Goal: Task Accomplishment & Management: Manage account settings

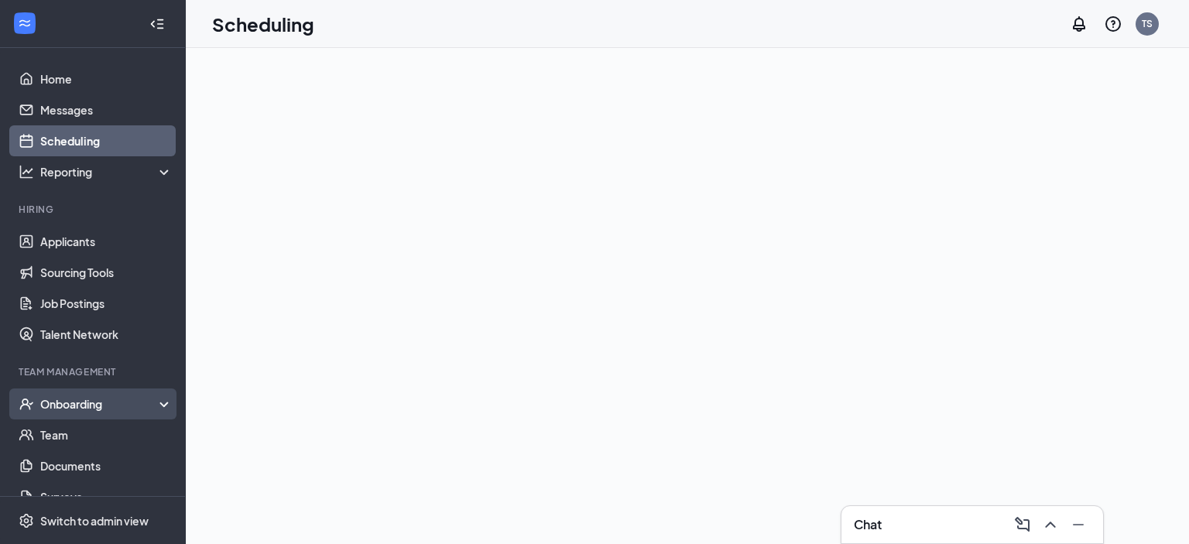
click at [90, 399] on div "Onboarding" at bounding box center [99, 403] width 119 height 15
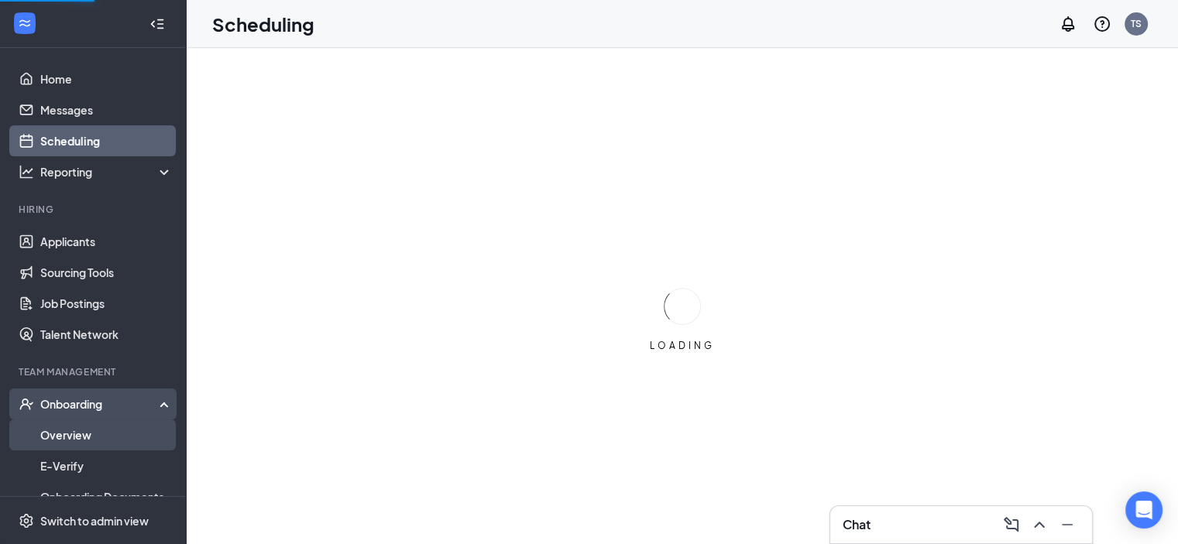
click at [93, 431] on link "Overview" at bounding box center [106, 435] width 132 height 31
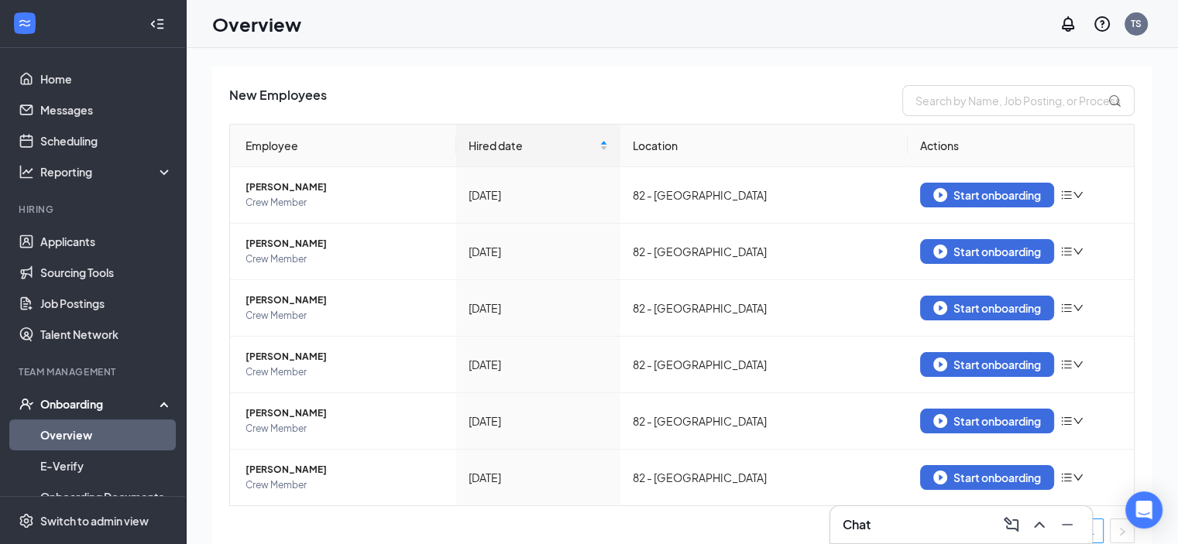
scroll to position [108, 0]
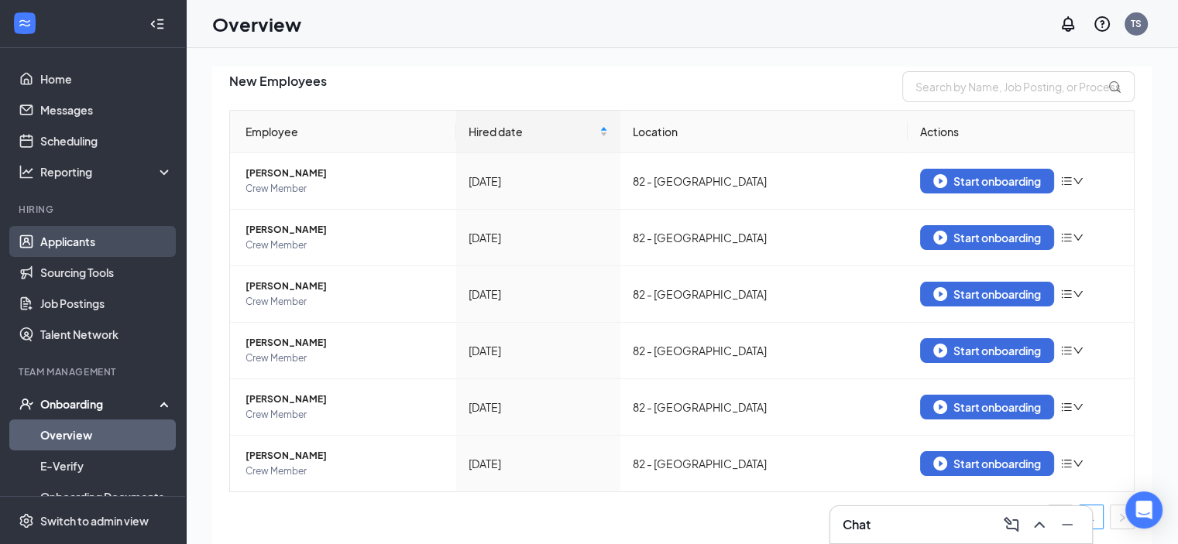
click at [81, 238] on link "Applicants" at bounding box center [106, 241] width 132 height 31
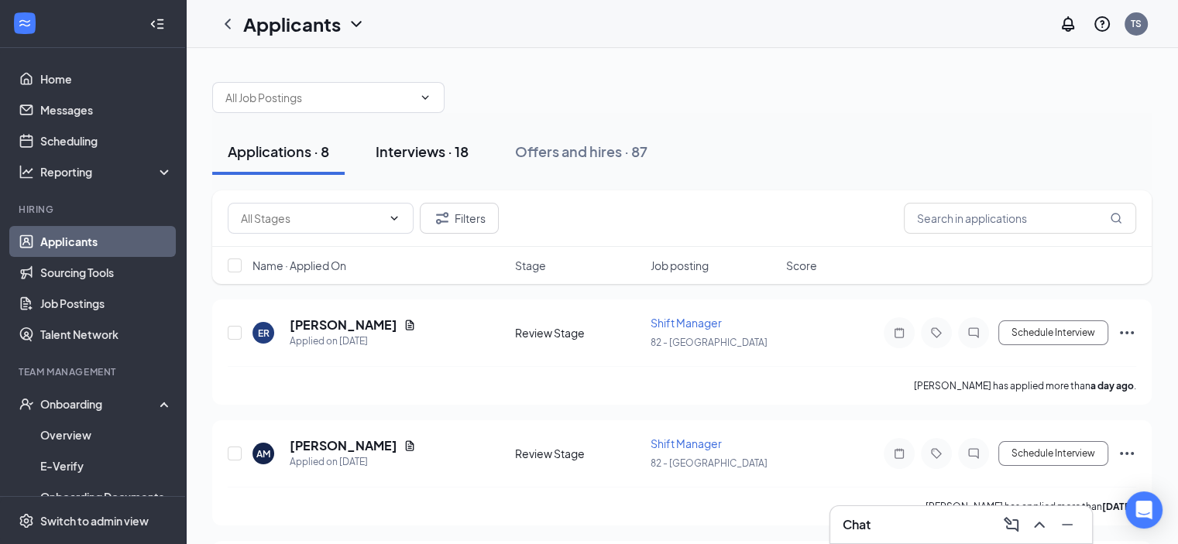
click at [450, 154] on div "Interviews · 18" at bounding box center [422, 151] width 93 height 19
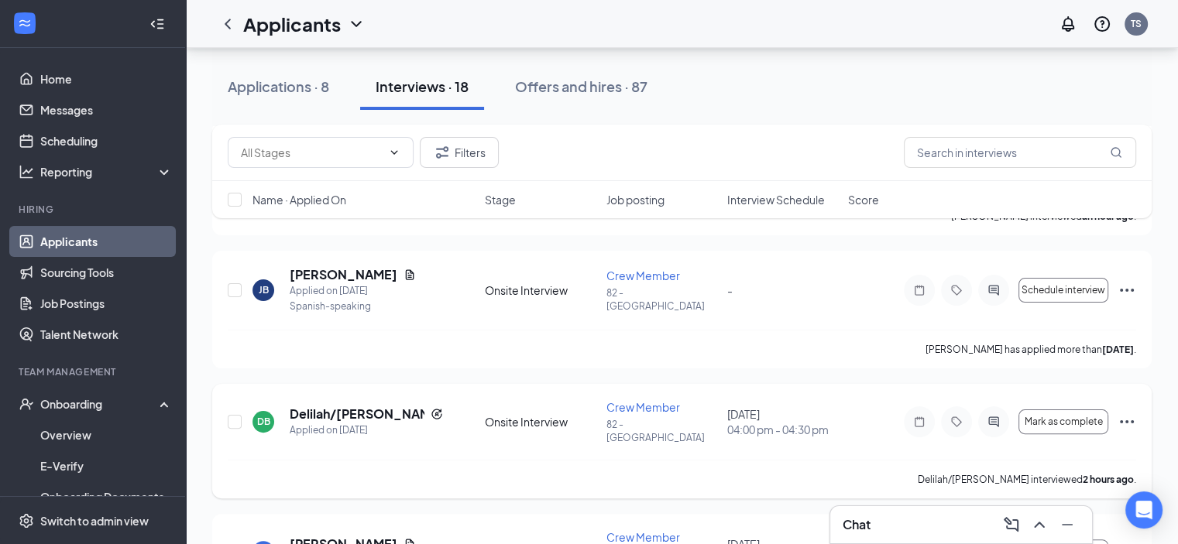
scroll to position [310, 0]
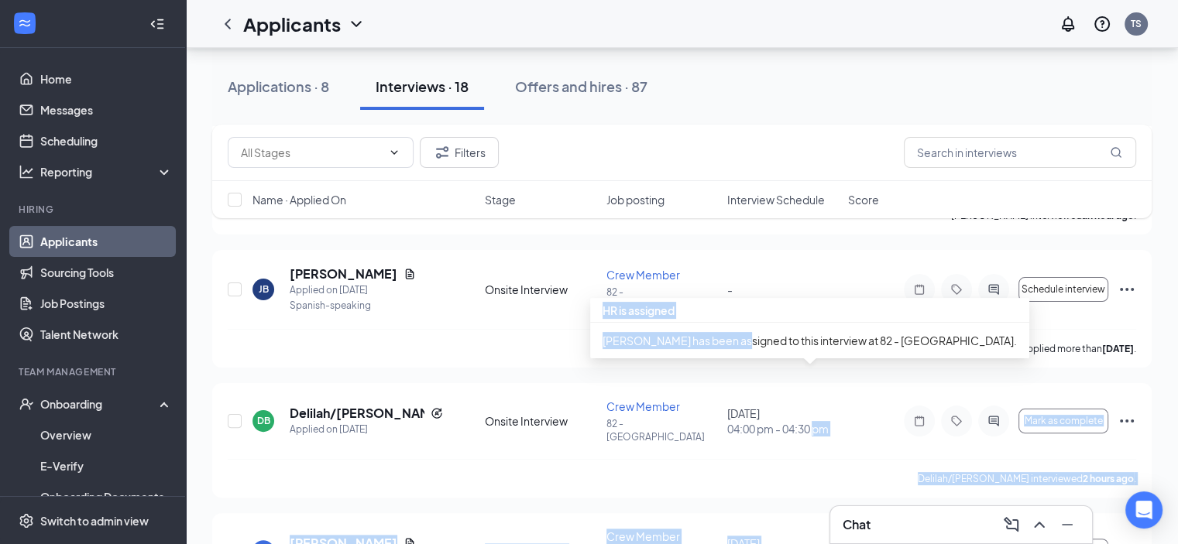
drag, startPoint x: 815, startPoint y: 404, endPoint x: 728, endPoint y: 369, distance: 93.5
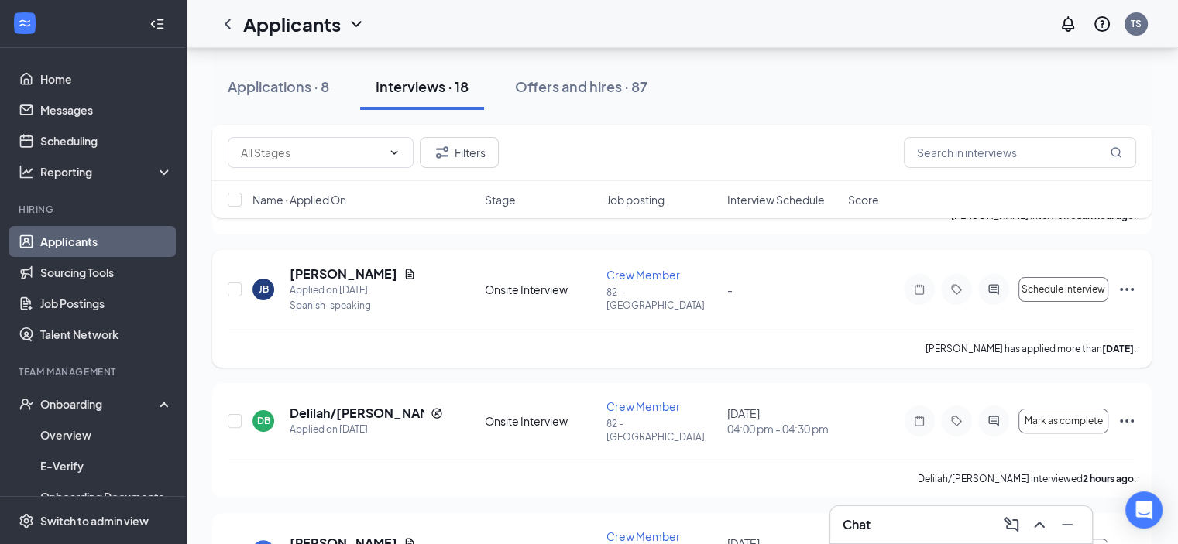
click at [517, 329] on div "[PERSON_NAME] has applied more than [DATE] ." at bounding box center [682, 348] width 908 height 39
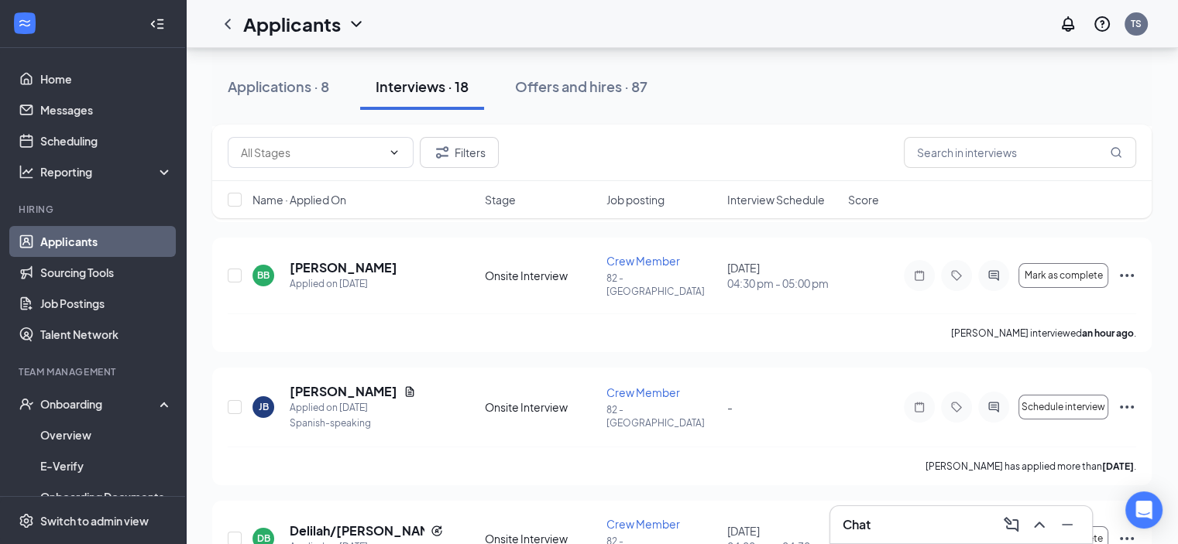
scroll to position [155, 0]
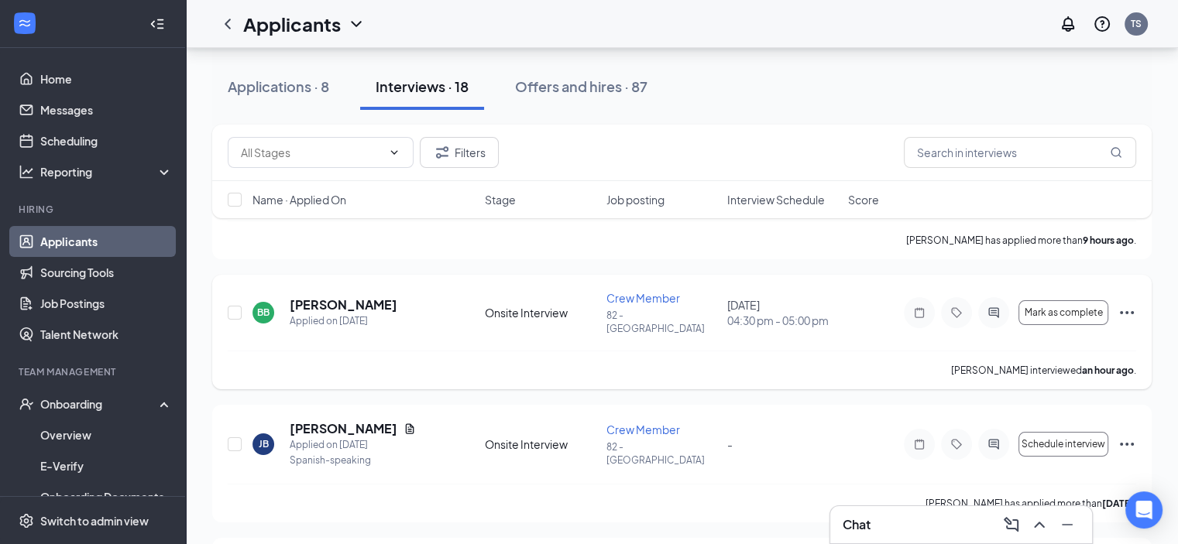
click at [1119, 304] on icon "Ellipses" at bounding box center [1126, 313] width 19 height 19
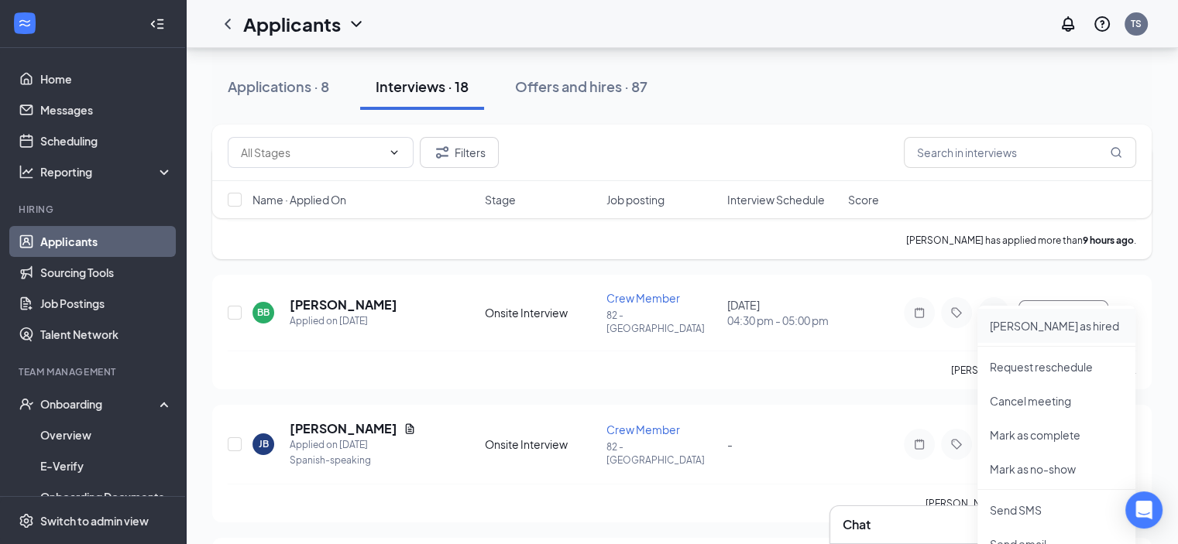
click at [1051, 317] on li "[PERSON_NAME] as hired" at bounding box center [1056, 326] width 158 height 34
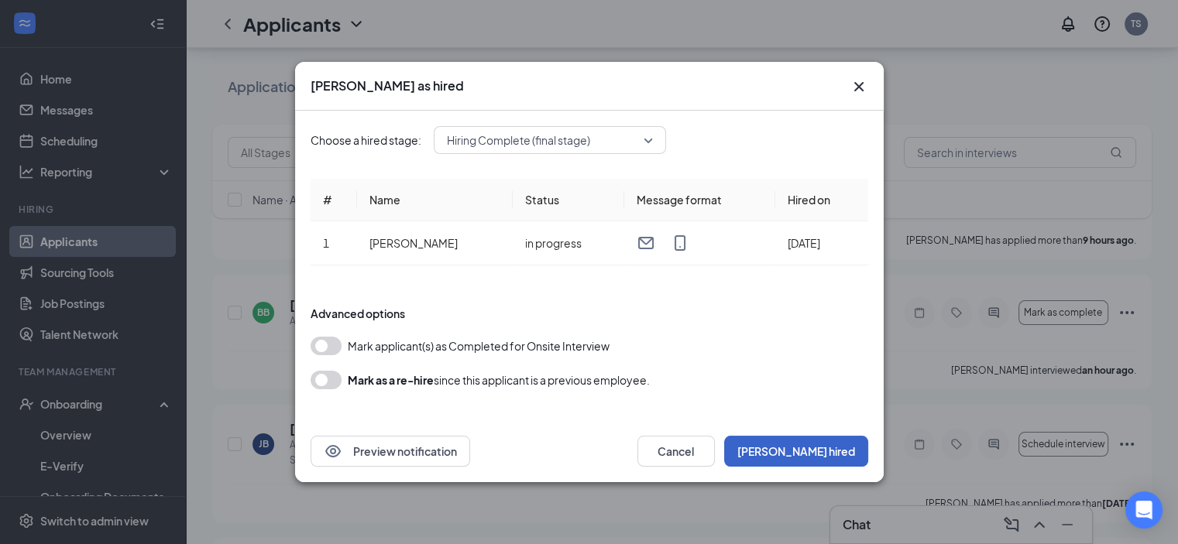
click at [827, 444] on button "[PERSON_NAME] hired" at bounding box center [796, 451] width 144 height 31
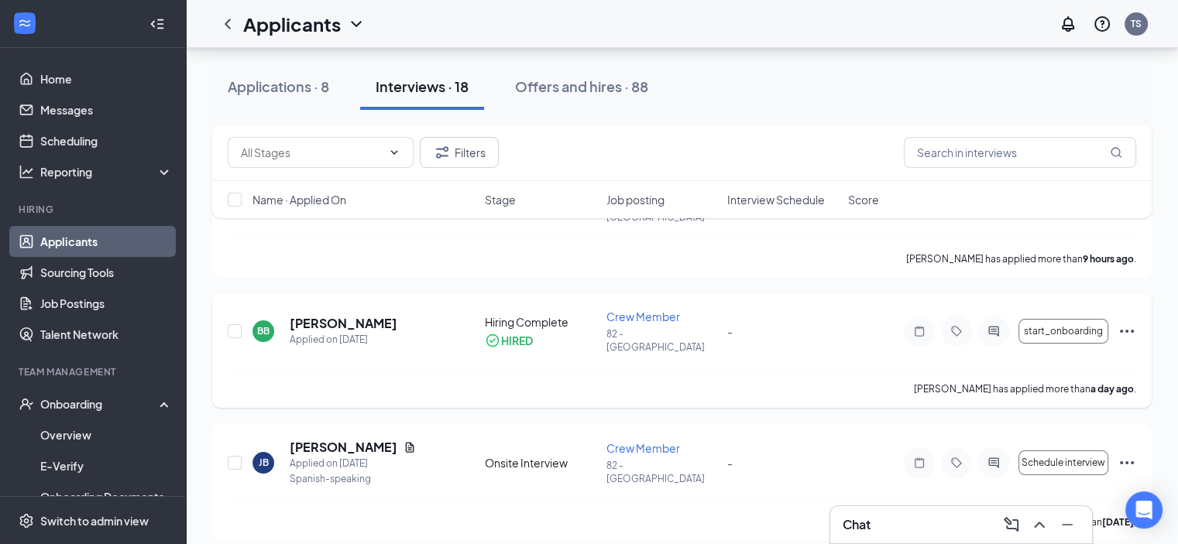
scroll to position [77, 0]
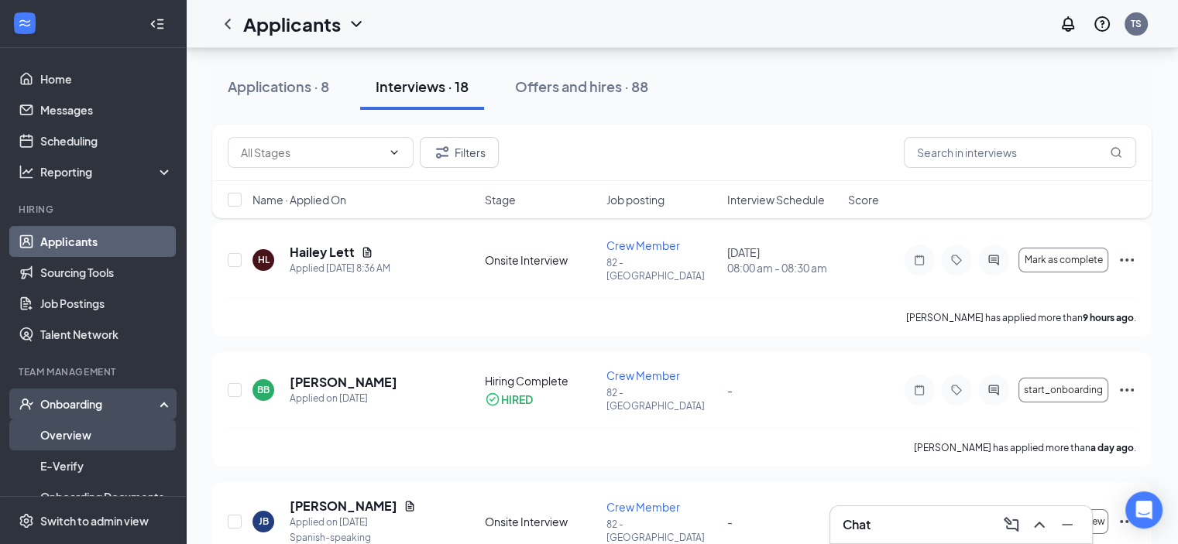
click at [82, 431] on link "Overview" at bounding box center [106, 435] width 132 height 31
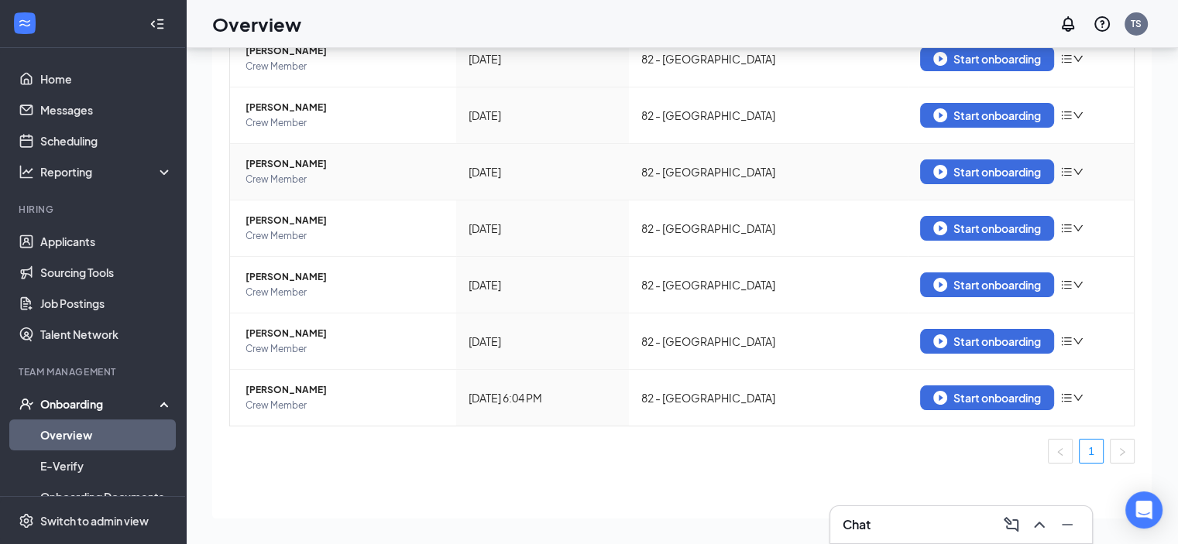
scroll to position [164, 0]
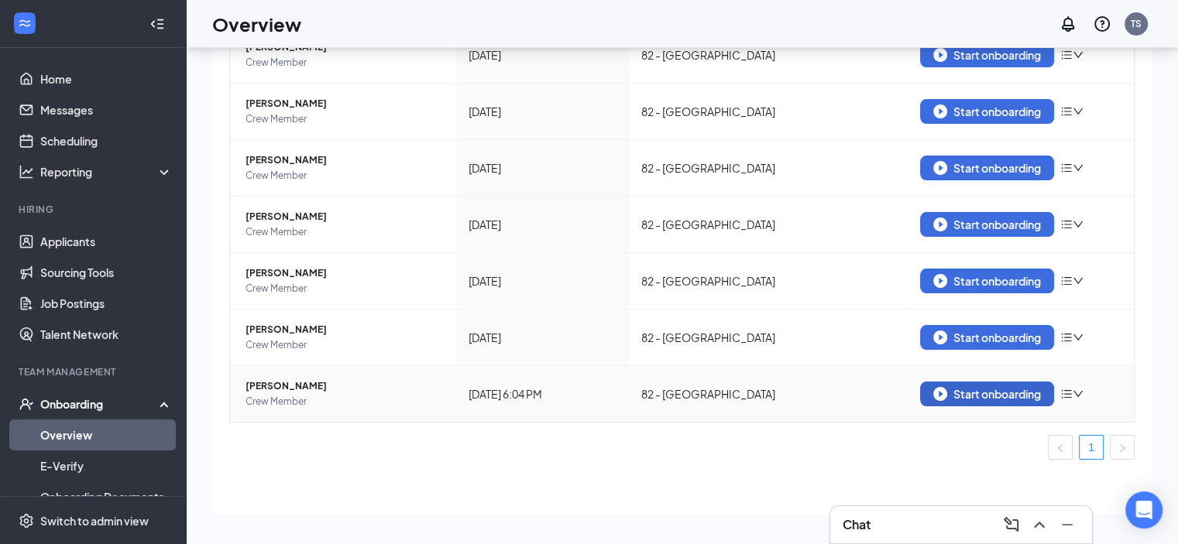
click at [935, 400] on button "Start onboarding" at bounding box center [987, 394] width 134 height 25
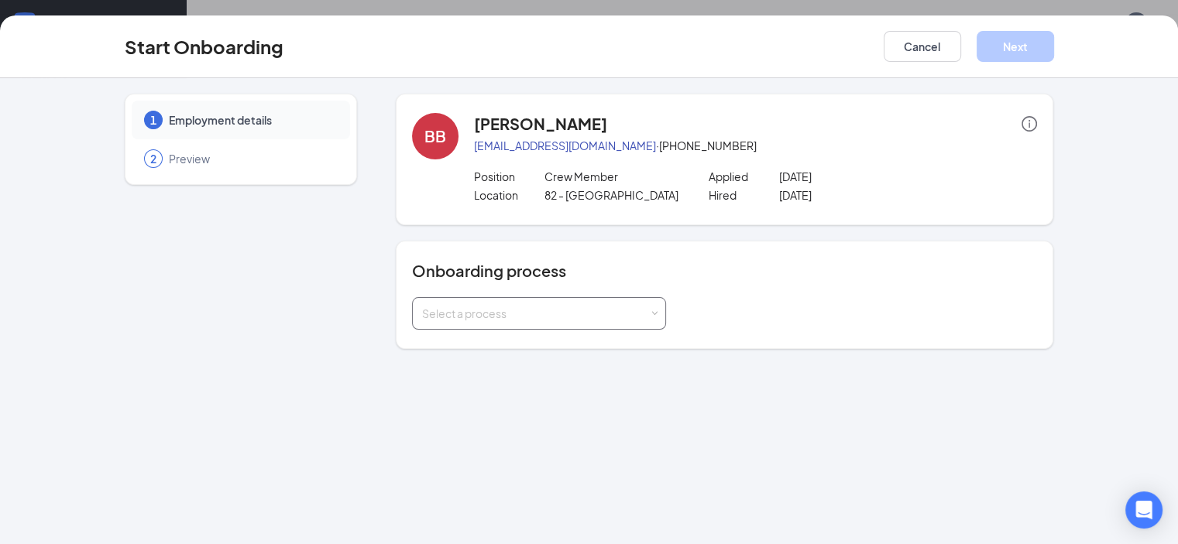
click at [464, 309] on div "Select a process" at bounding box center [535, 313] width 227 height 15
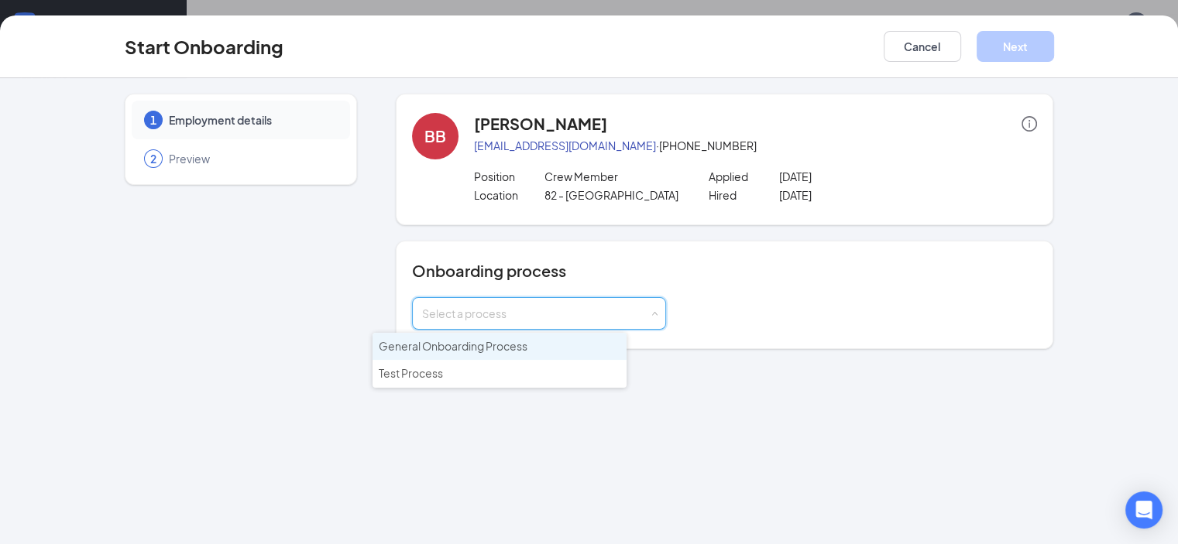
click at [468, 337] on li "General Onboarding Process" at bounding box center [499, 347] width 254 height 28
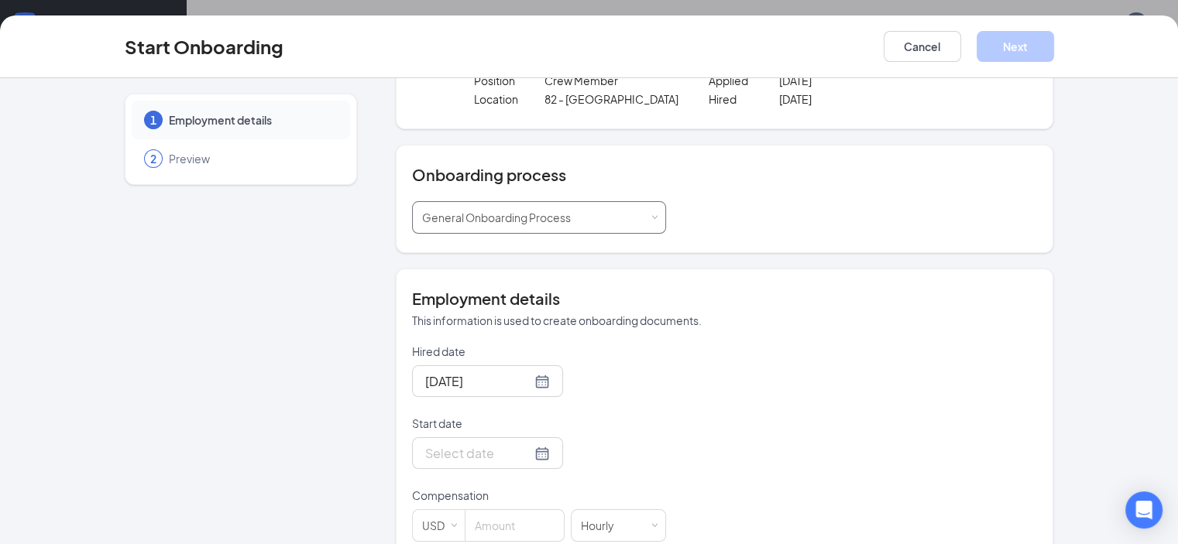
scroll to position [199, 0]
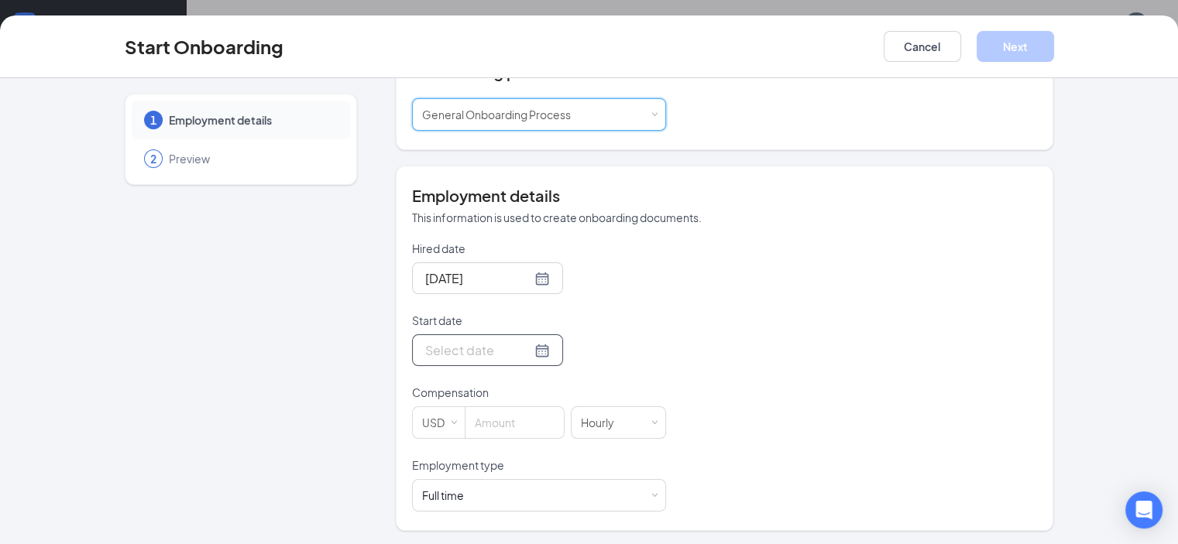
click at [486, 348] on div at bounding box center [487, 350] width 125 height 19
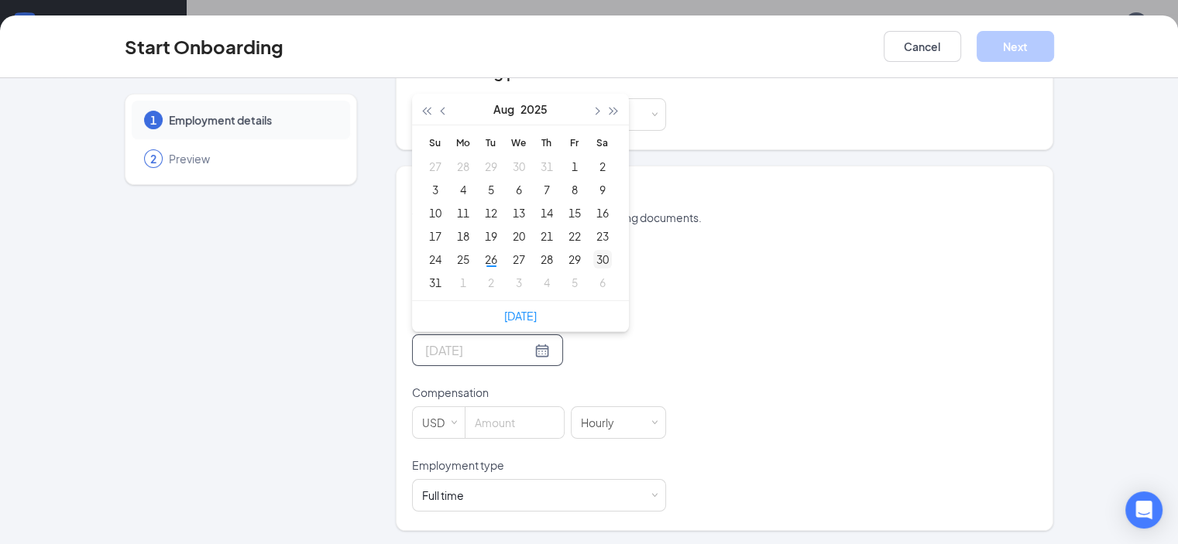
type input "[DATE]"
drag, startPoint x: 529, startPoint y: 263, endPoint x: 558, endPoint y: 256, distance: 30.2
click at [558, 256] on tr "24 25 26 27 28 29 30" at bounding box center [518, 259] width 195 height 23
click at [593, 256] on div "30" at bounding box center [602, 259] width 19 height 19
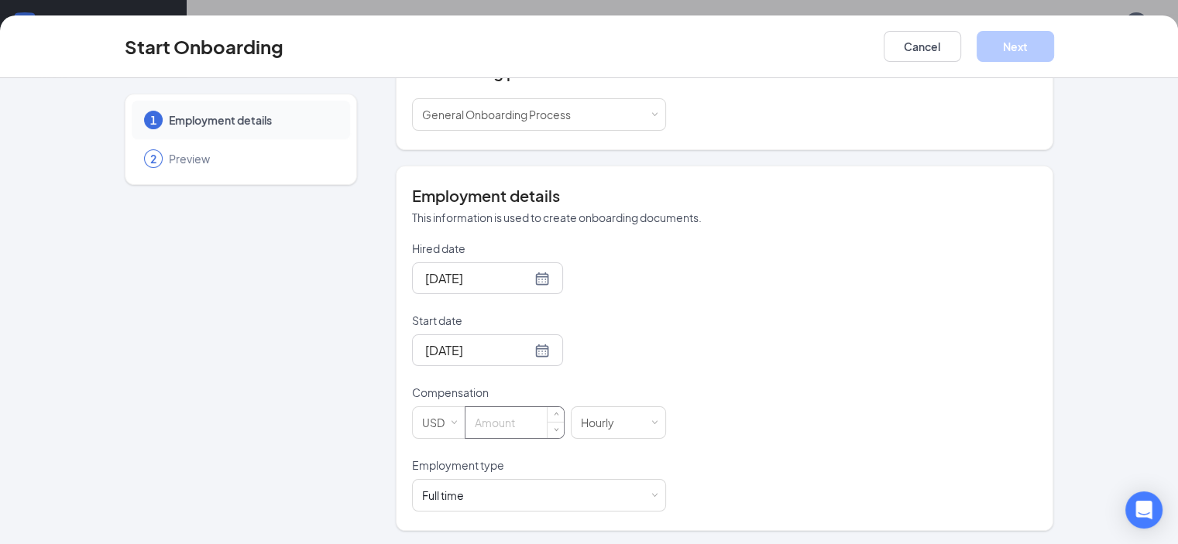
click at [486, 407] on input at bounding box center [514, 422] width 98 height 31
type input "12.5"
click at [442, 486] on div "Full time Works 30+ hours per week and is reasonably expected to work" at bounding box center [539, 495] width 234 height 31
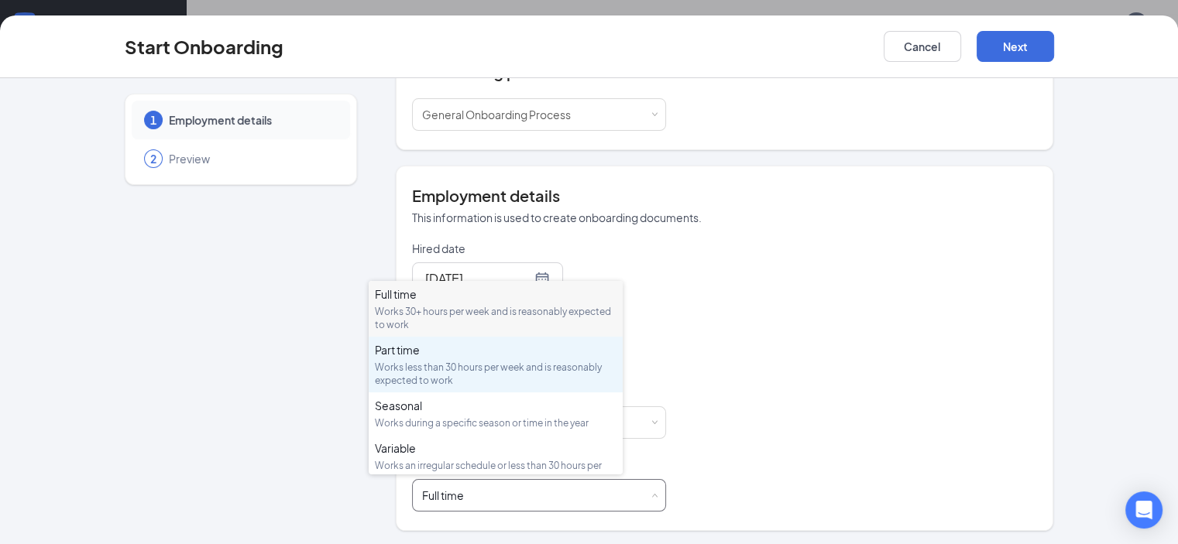
click at [440, 355] on div "Part time" at bounding box center [496, 349] width 242 height 15
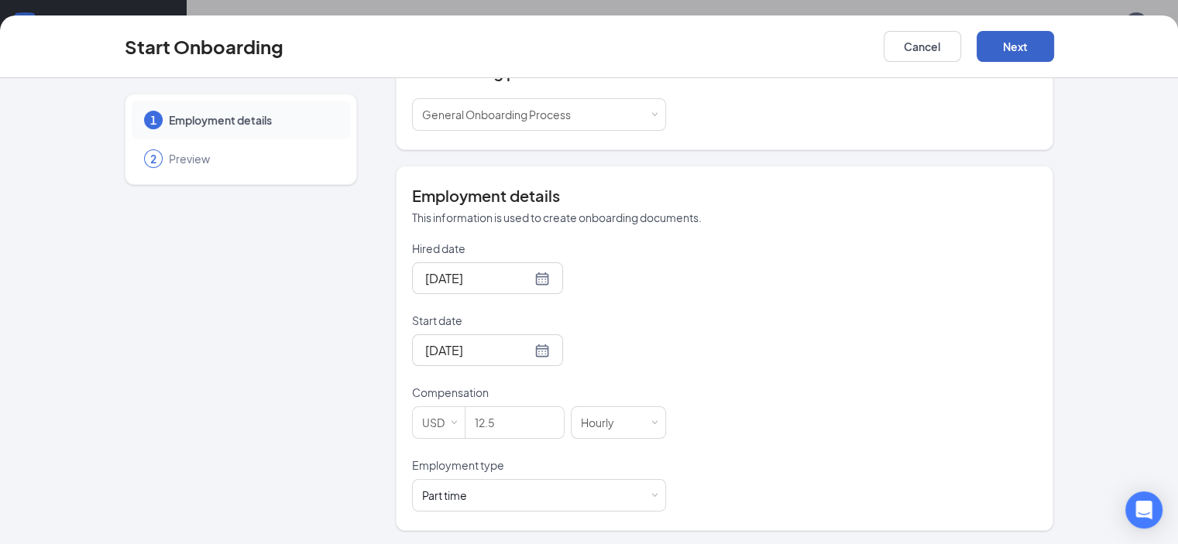
click at [1054, 33] on button "Next" at bounding box center [1014, 46] width 77 height 31
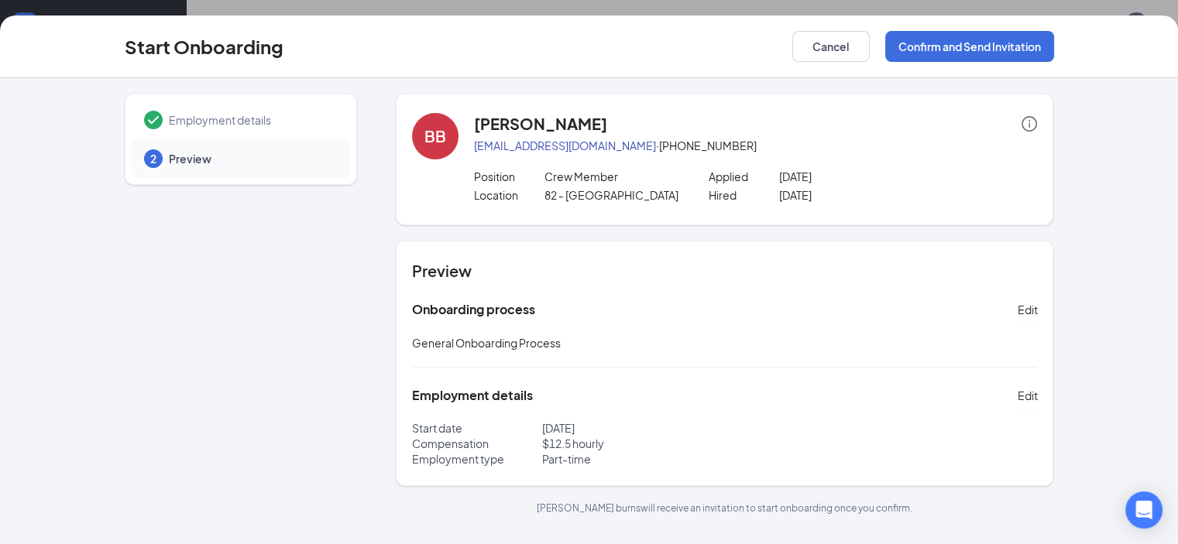
scroll to position [0, 0]
click at [1054, 43] on button "Confirm and Send Invitation" at bounding box center [969, 46] width 169 height 31
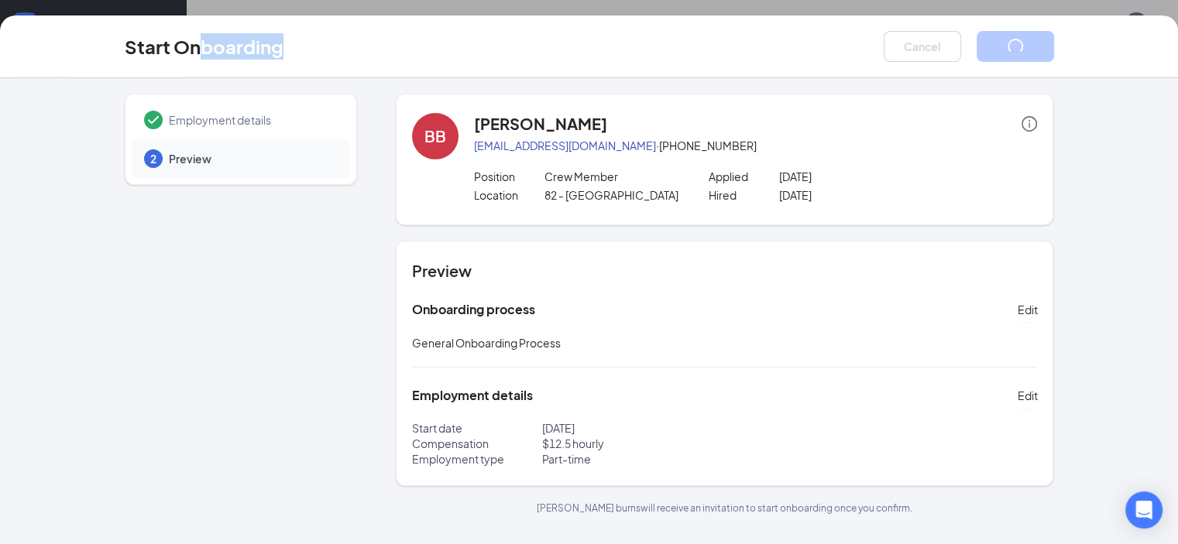
drag, startPoint x: 103, startPoint y: 52, endPoint x: 359, endPoint y: 53, distance: 255.5
click at [359, 53] on div "Start Onboarding Cancel" at bounding box center [589, 46] width 929 height 31
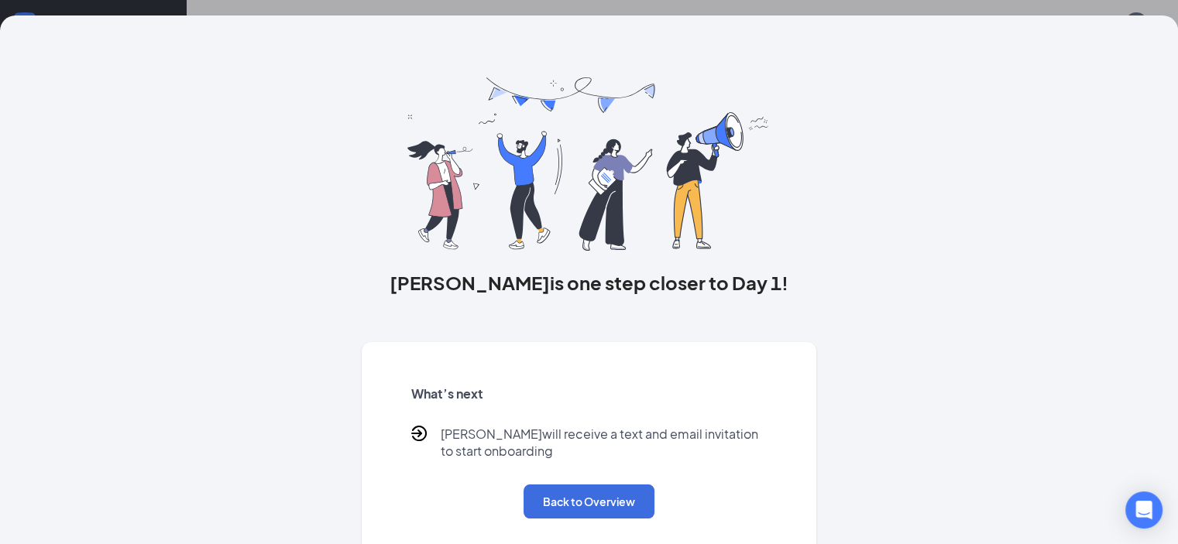
scroll to position [108, 0]
click at [639, 499] on div "What’s next [PERSON_NAME] will receive a text and email invitation to start onb…" at bounding box center [589, 452] width 393 height 170
click at [638, 519] on button "Back to Overview" at bounding box center [588, 502] width 131 height 34
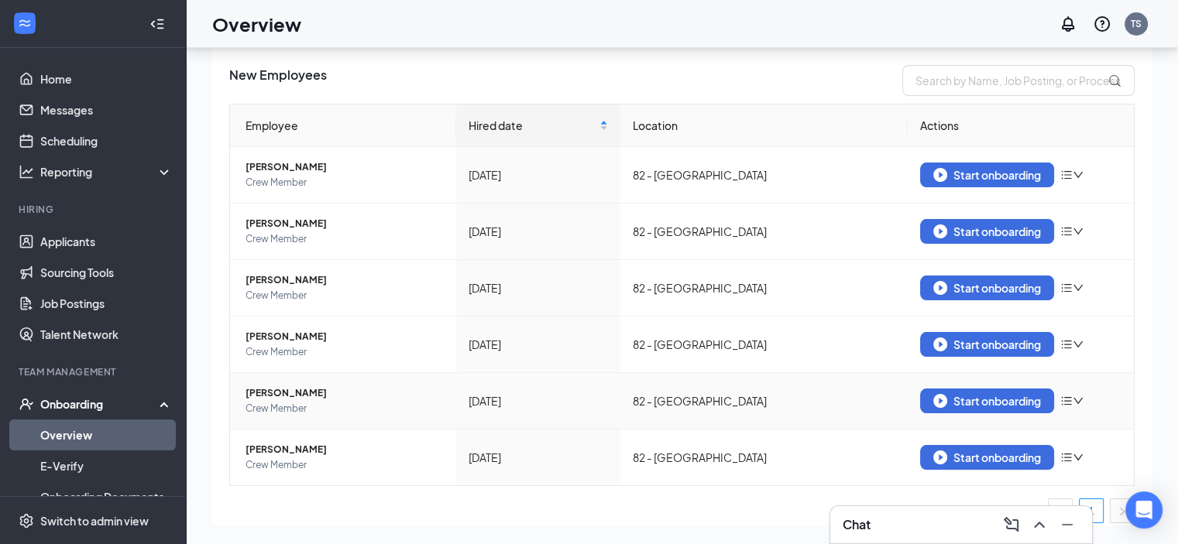
scroll to position [0, 0]
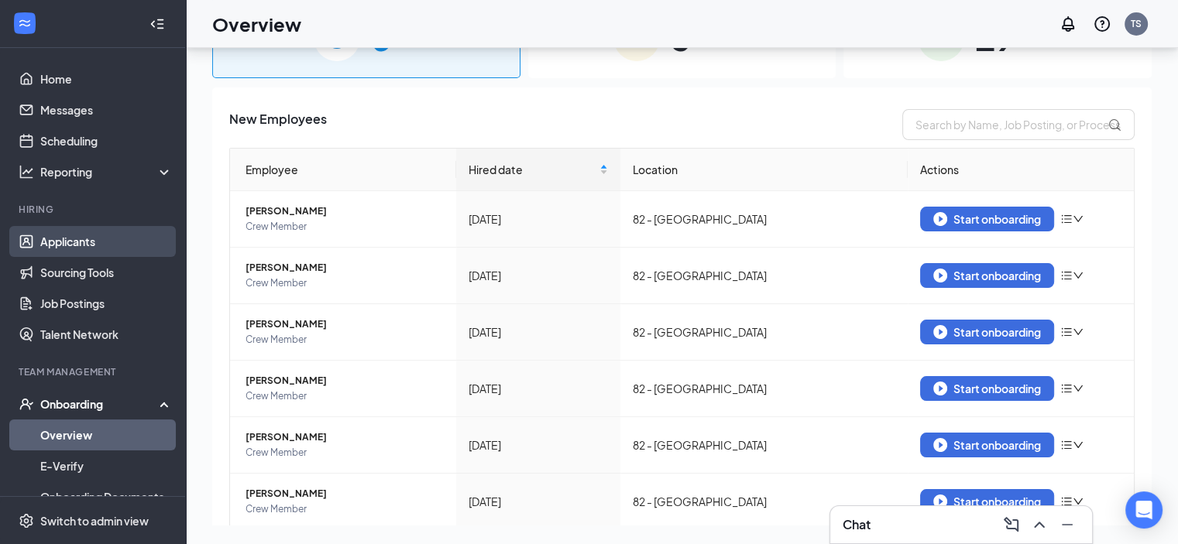
click at [97, 236] on link "Applicants" at bounding box center [106, 241] width 132 height 31
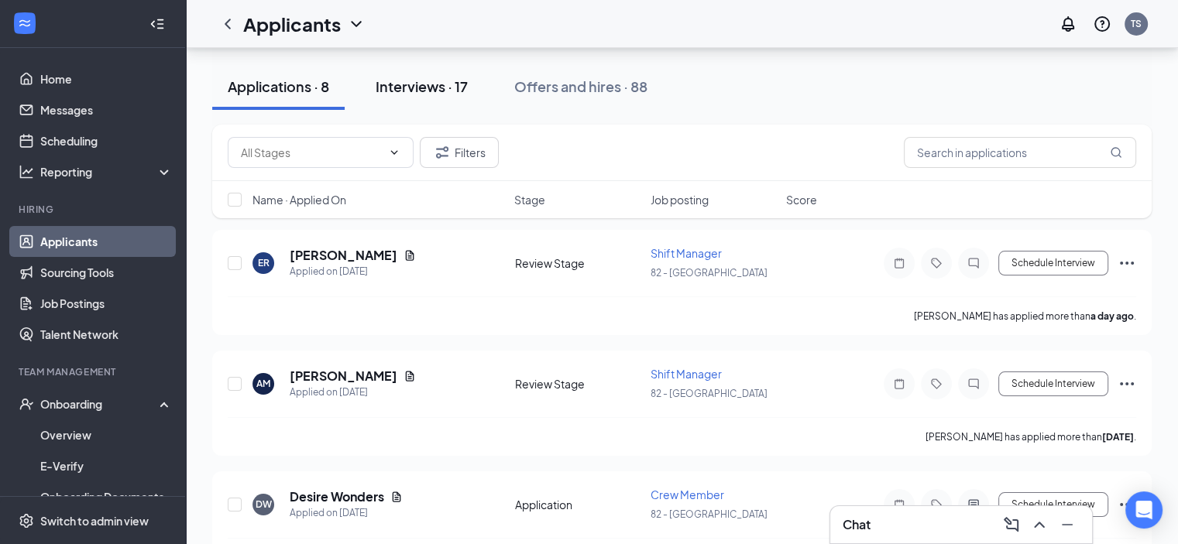
click at [427, 92] on div "Interviews · 17" at bounding box center [422, 86] width 92 height 19
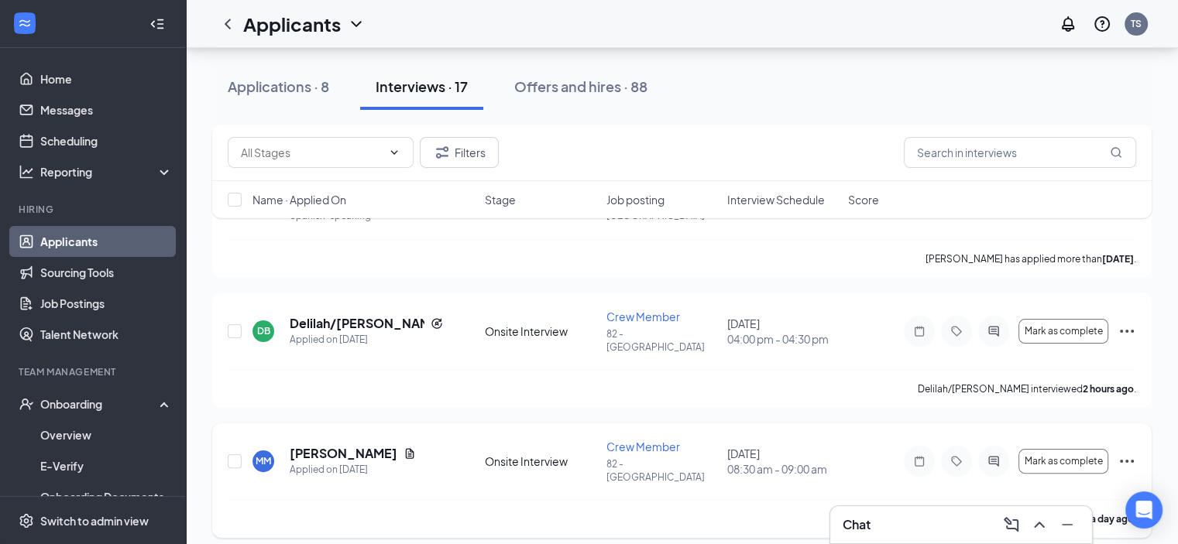
scroll to position [232, 0]
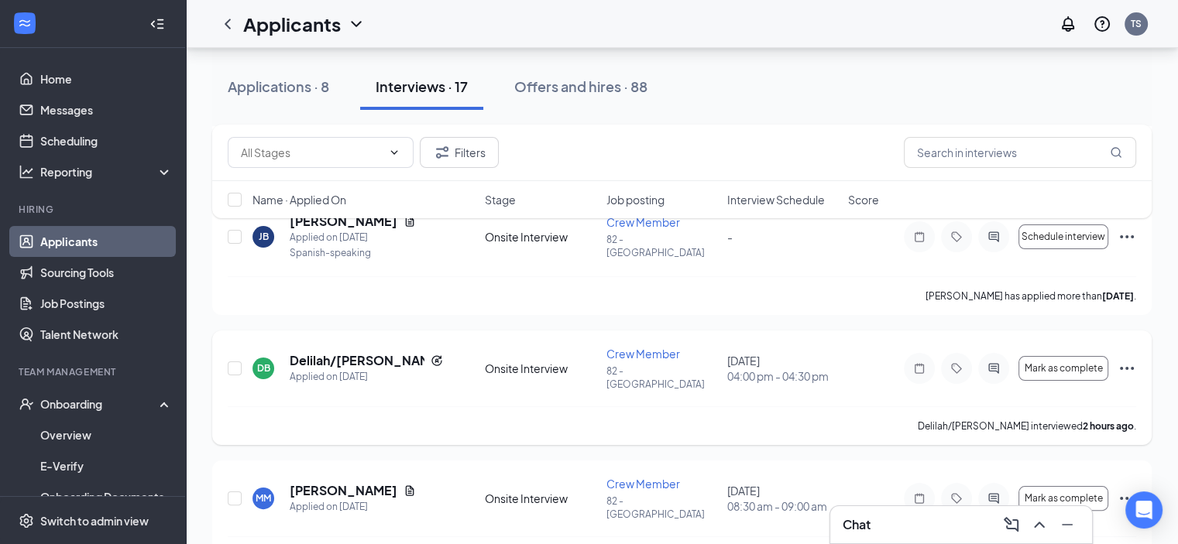
drag, startPoint x: 411, startPoint y: 321, endPoint x: 789, endPoint y: 334, distance: 378.1
click at [789, 334] on div "DB Delilah/[PERSON_NAME] Applied on [DATE] Onsite Interview Crew Member 82 - [G…" at bounding box center [681, 388] width 939 height 115
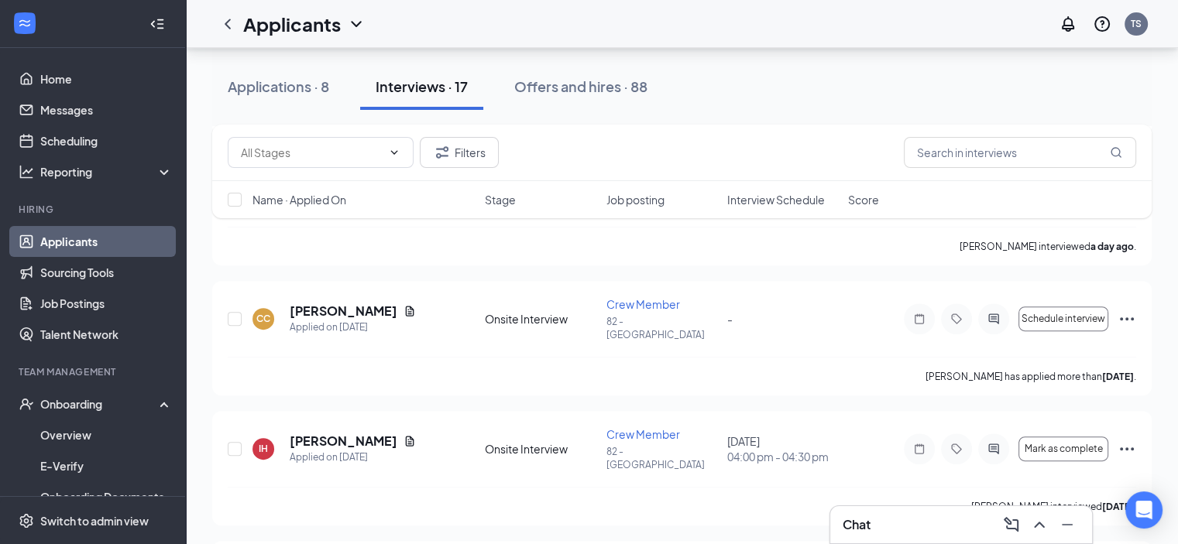
scroll to position [619, 0]
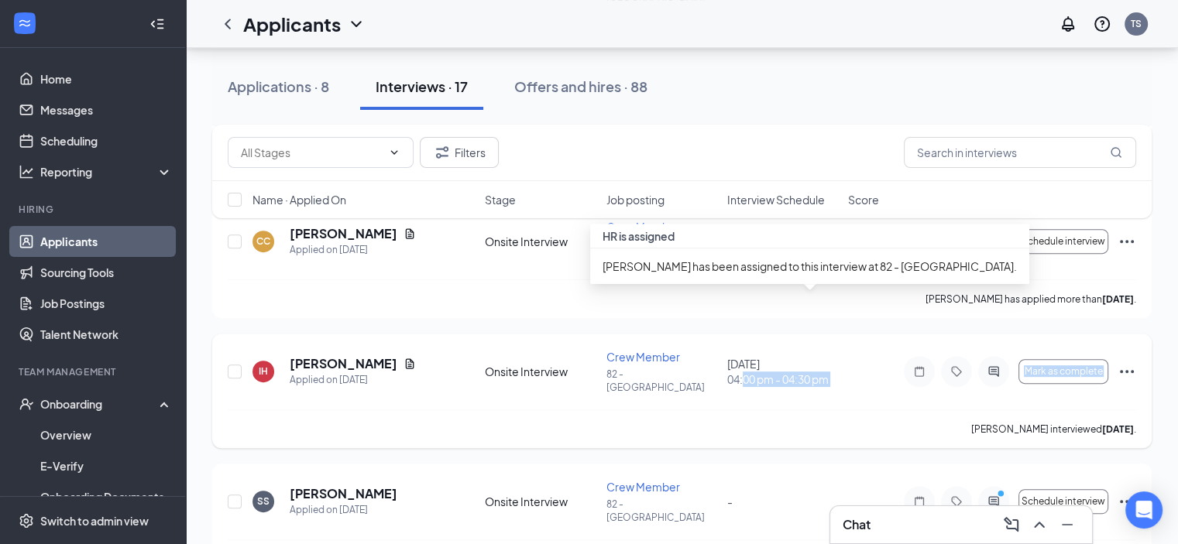
drag, startPoint x: 743, startPoint y: 317, endPoint x: 869, endPoint y: 352, distance: 130.4
click at [869, 352] on div "IH [PERSON_NAME] Applied on [DATE] Onsite Interview Crew Member 82 - [GEOGRAPHI…" at bounding box center [681, 391] width 939 height 115
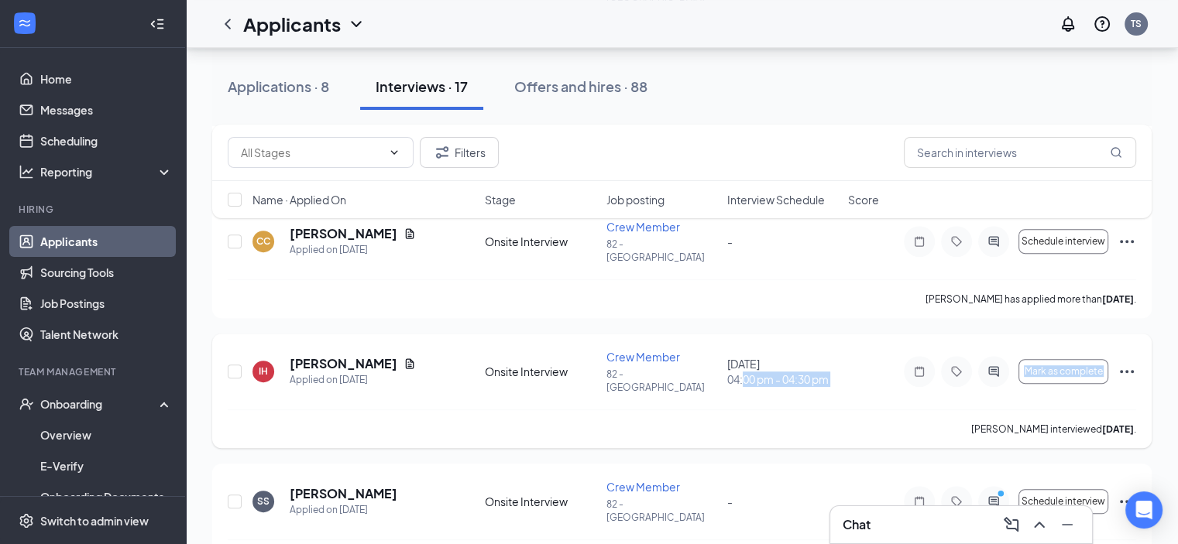
click at [869, 410] on div "[PERSON_NAME] interviewed [DATE] ." at bounding box center [682, 429] width 908 height 39
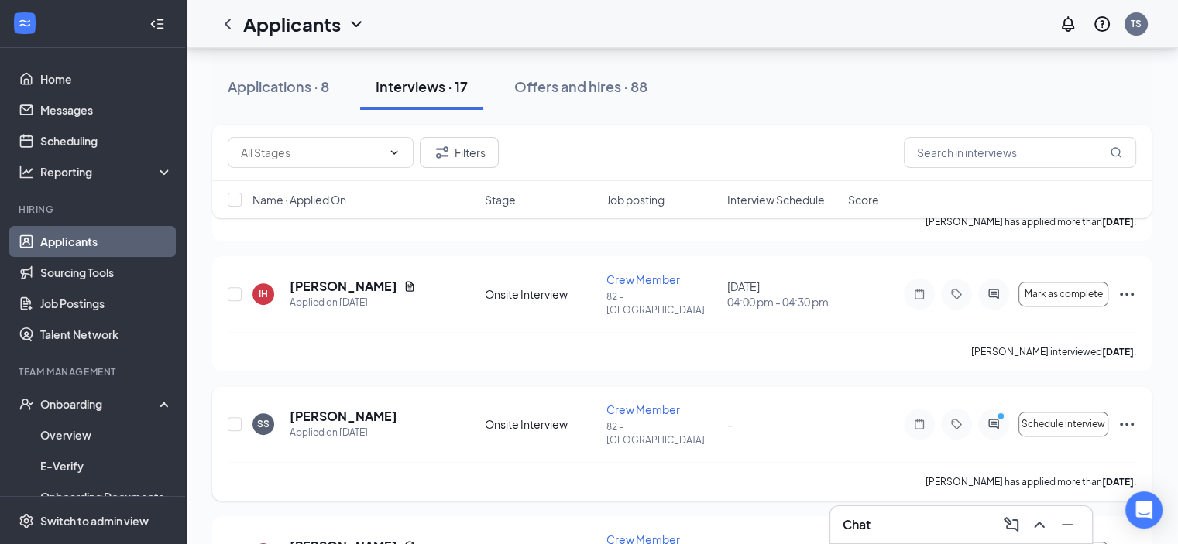
click at [747, 402] on div "SS [PERSON_NAME] Applied on [DATE] Onsite Interview Crew Member 82 - [GEOGRAPHI…" at bounding box center [682, 432] width 908 height 60
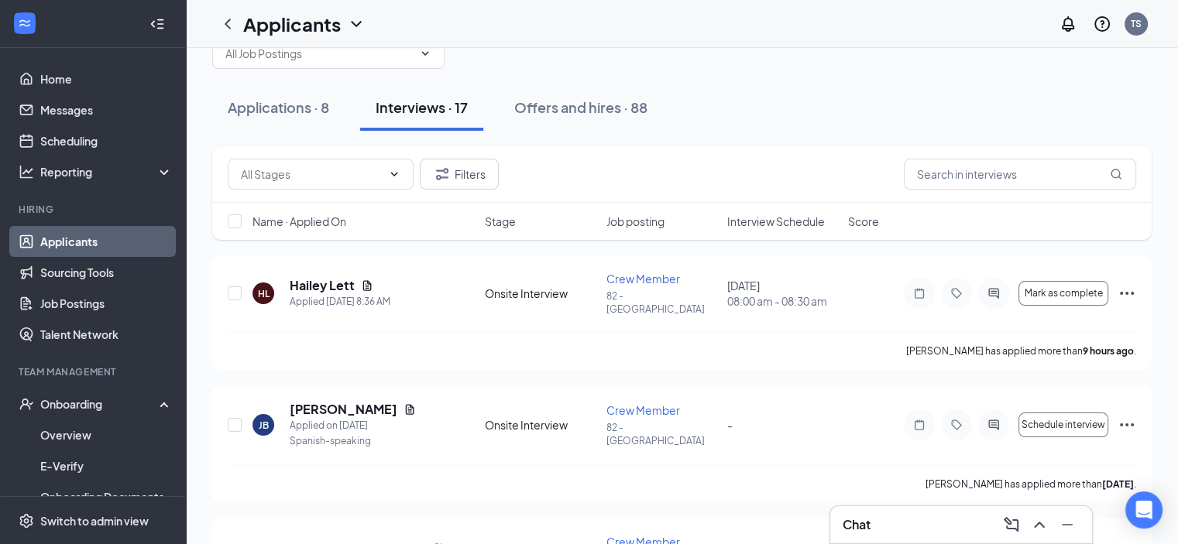
scroll to position [0, 0]
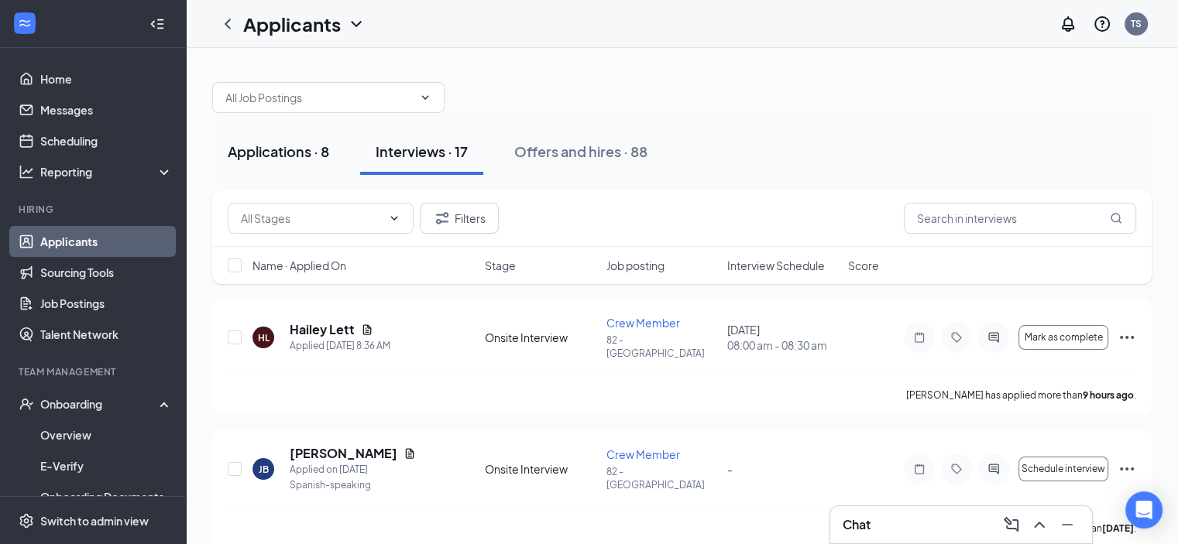
click at [324, 166] on button "Applications · 8" at bounding box center [278, 152] width 132 height 46
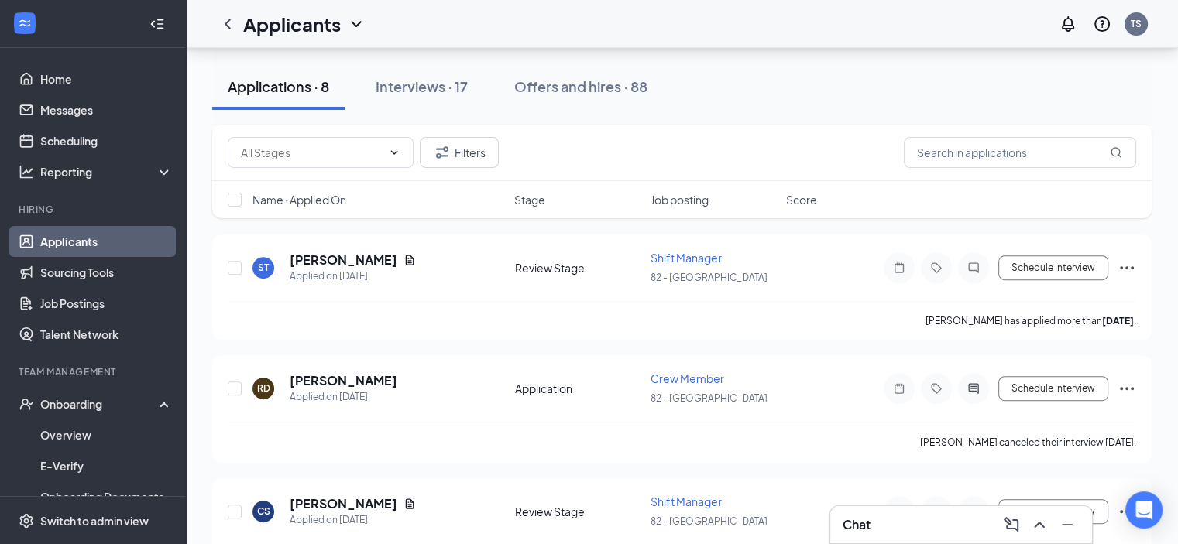
scroll to position [717, 0]
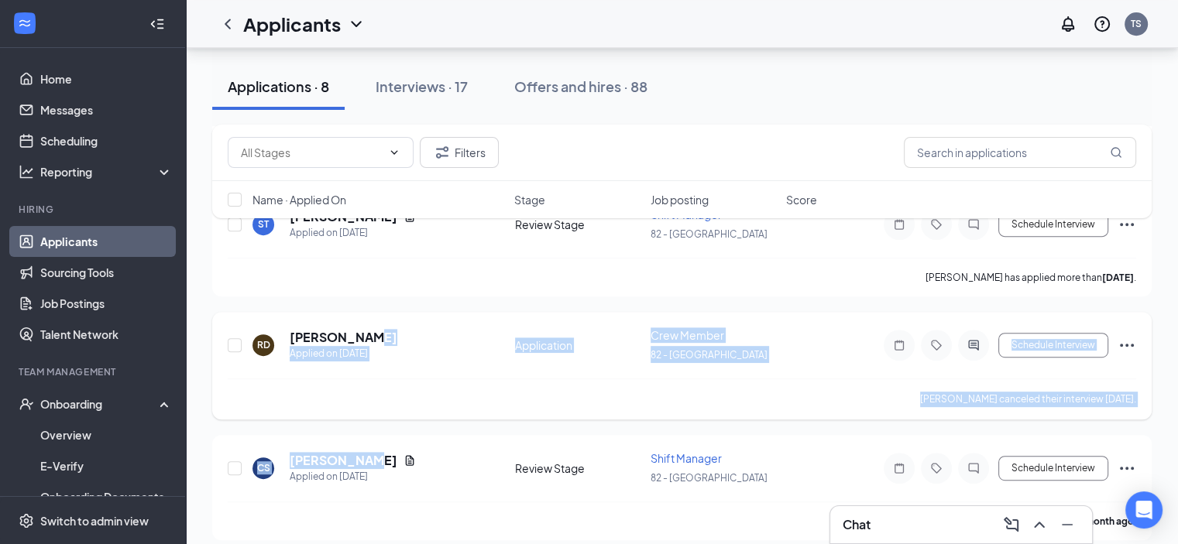
drag, startPoint x: 423, startPoint y: 432, endPoint x: 427, endPoint y: 306, distance: 126.3
click at [427, 306] on div "ER [PERSON_NAME] Applied on [DATE] Review Stage Shift Manager 82 - [GEOGRAPHIC_…" at bounding box center [681, 62] width 939 height 958
click at [427, 312] on div "RD [PERSON_NAME] Applied on [DATE] Application Crew Member 82 - [GEOGRAPHIC_DAT…" at bounding box center [681, 366] width 939 height 108
drag, startPoint x: 421, startPoint y: 307, endPoint x: 444, endPoint y: 373, distance: 69.5
click at [444, 373] on div "RD [PERSON_NAME] Applied on [DATE] Application Crew Member 82 - [GEOGRAPHIC_DAT…" at bounding box center [681, 366] width 939 height 108
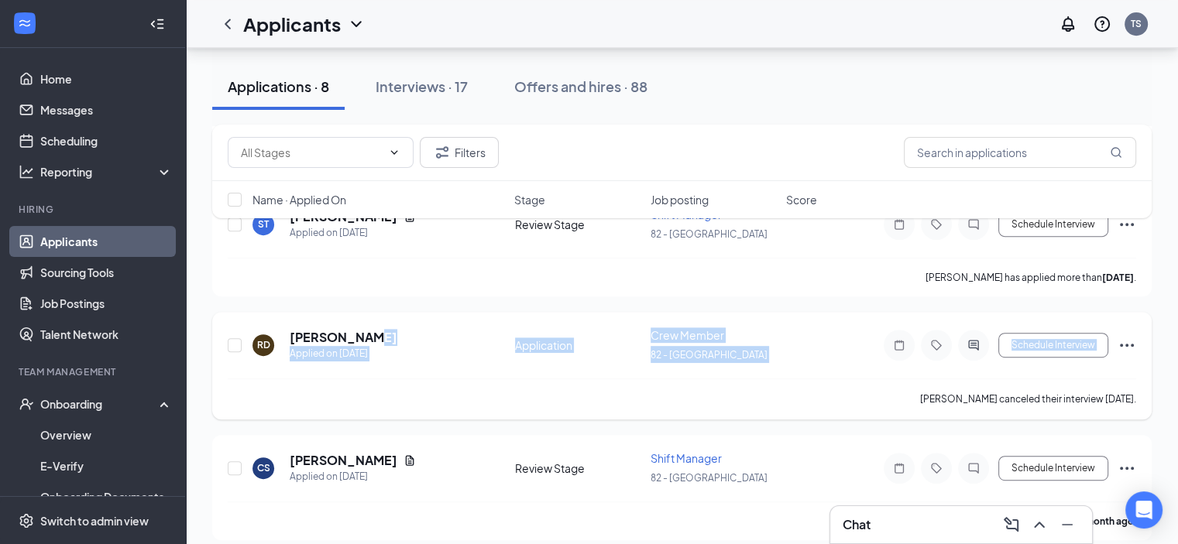
click at [444, 379] on div "[PERSON_NAME] canceled their interview [DATE]." at bounding box center [682, 399] width 908 height 41
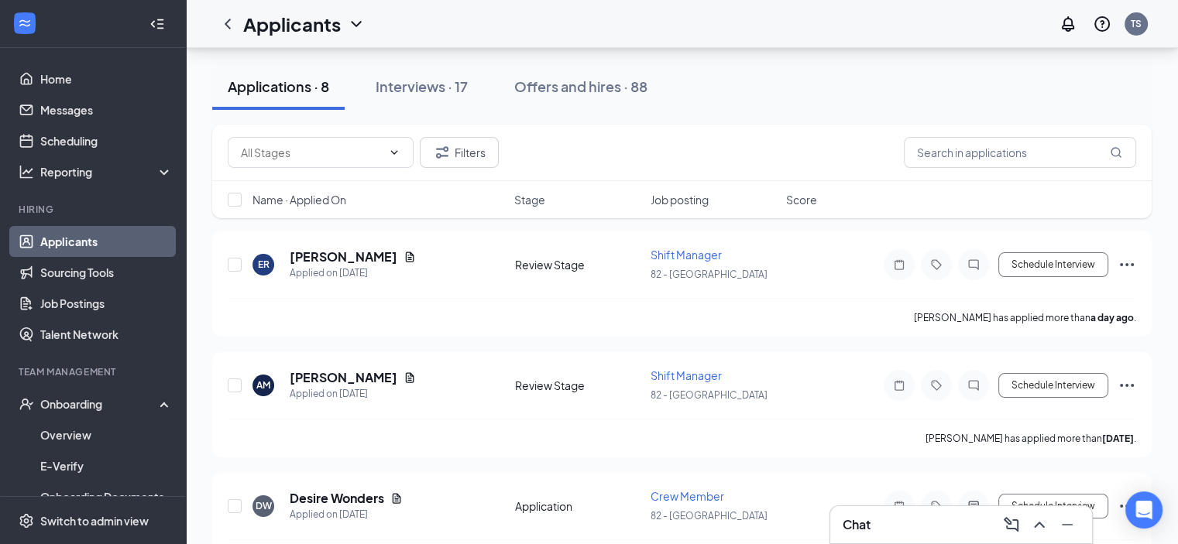
scroll to position [0, 0]
